Goal: Check status: Check status

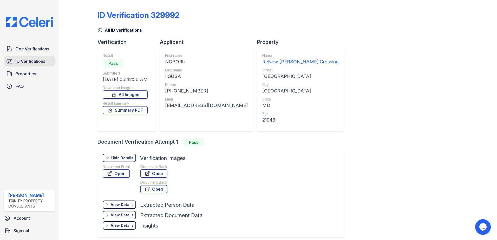
click at [32, 61] on span "ID Verifications" at bounding box center [31, 61] width 30 height 6
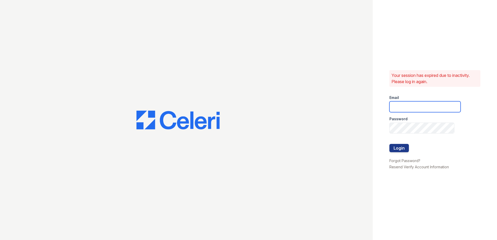
type input "sclarke@trinity-pm.com"
click at [403, 150] on button "Login" at bounding box center [398, 148] width 19 height 8
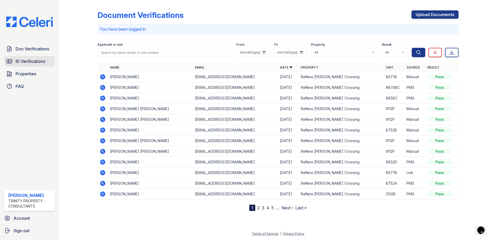
click at [32, 60] on span "ID Verifications" at bounding box center [31, 61] width 30 height 6
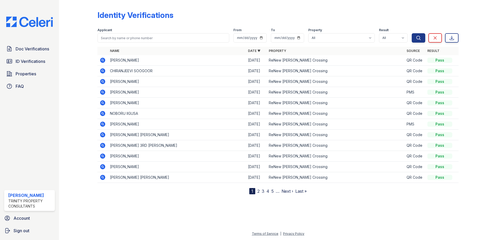
click at [102, 60] on icon at bounding box center [102, 59] width 1 height 1
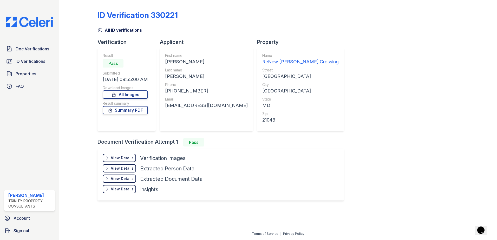
click at [126, 157] on div "View Details" at bounding box center [122, 157] width 23 height 5
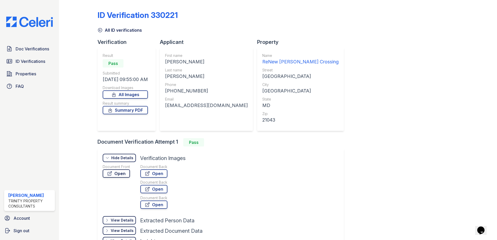
click at [122, 172] on link "Open" at bounding box center [116, 173] width 27 height 8
click at [44, 63] on span "ID Verifications" at bounding box center [31, 61] width 30 height 6
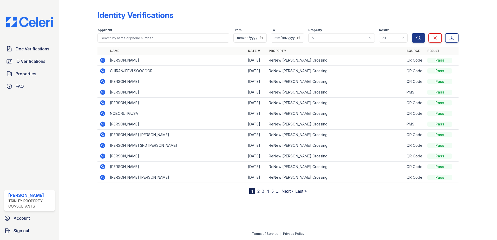
click at [103, 60] on icon at bounding box center [102, 59] width 1 height 1
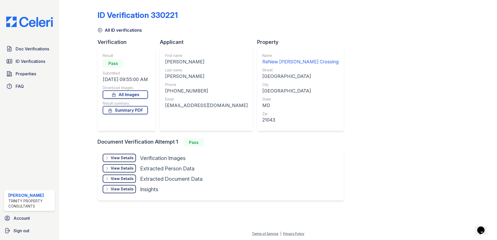
click at [125, 158] on div "View Details" at bounding box center [122, 157] width 23 height 5
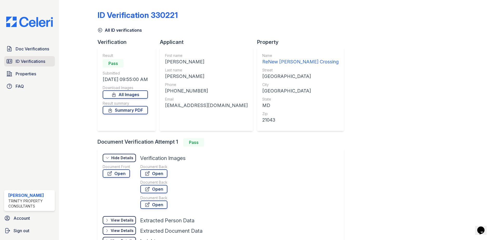
click at [33, 63] on span "ID Verifications" at bounding box center [31, 61] width 30 height 6
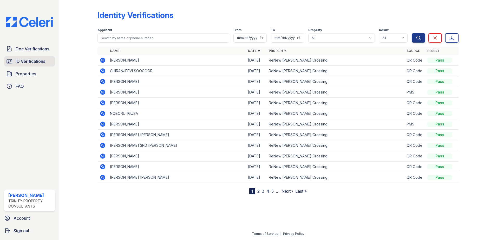
click at [49, 63] on link "ID Verifications" at bounding box center [29, 61] width 51 height 10
click at [38, 62] on span "ID Verifications" at bounding box center [31, 61] width 30 height 6
click at [30, 61] on span "ID Verifications" at bounding box center [31, 61] width 30 height 6
click at [39, 62] on span "ID Verifications" at bounding box center [31, 61] width 30 height 6
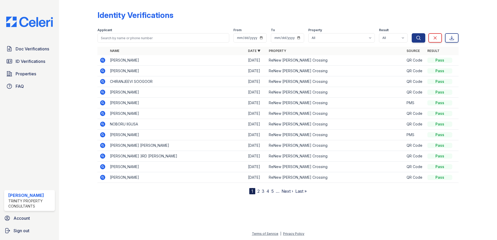
click at [105, 58] on icon at bounding box center [103, 60] width 6 height 6
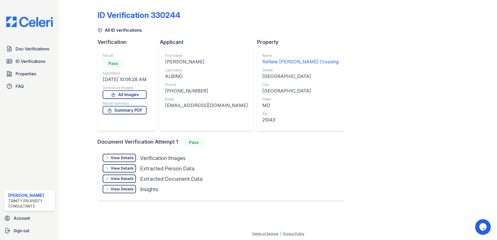
click at [127, 158] on div "View Details" at bounding box center [122, 157] width 23 height 5
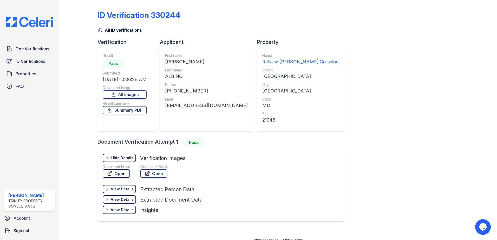
click at [120, 173] on link "Open" at bounding box center [116, 173] width 27 height 8
